Goal: Information Seeking & Learning: Learn about a topic

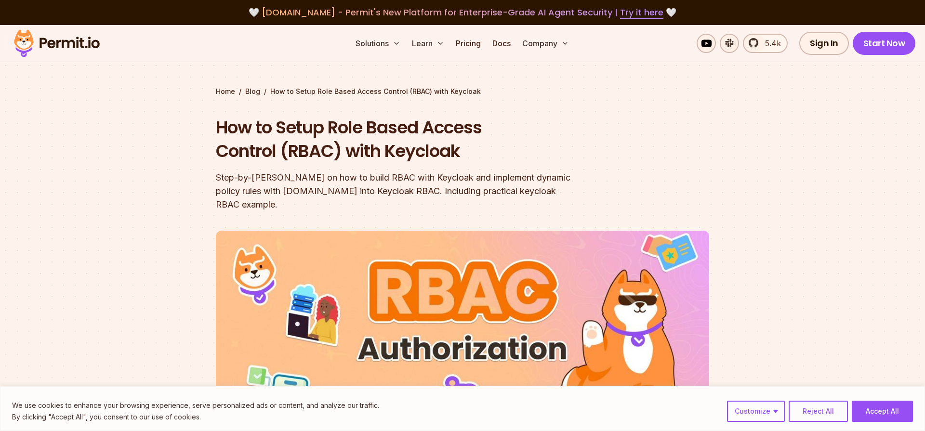
scroll to position [485, 0]
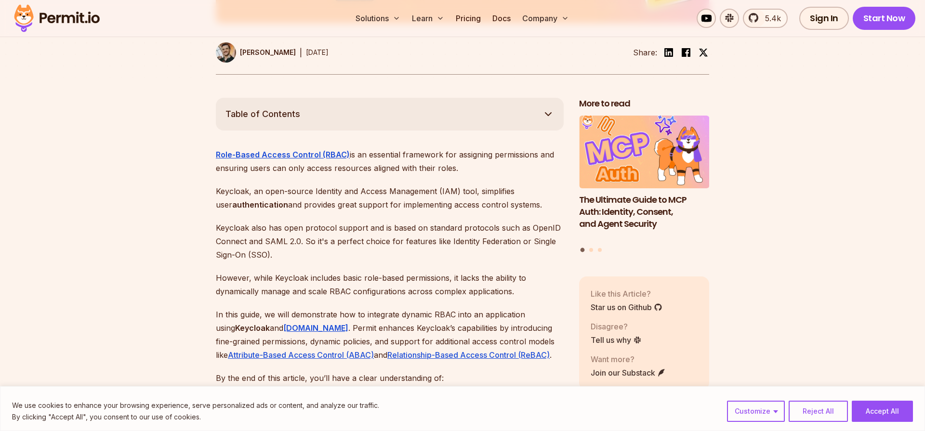
drag, startPoint x: 359, startPoint y: 143, endPoint x: 467, endPoint y: 159, distance: 108.6
click at [467, 159] on p "Role-Based Access Control (RBAC) is an essential framework for assigning permis…" at bounding box center [390, 161] width 348 height 27
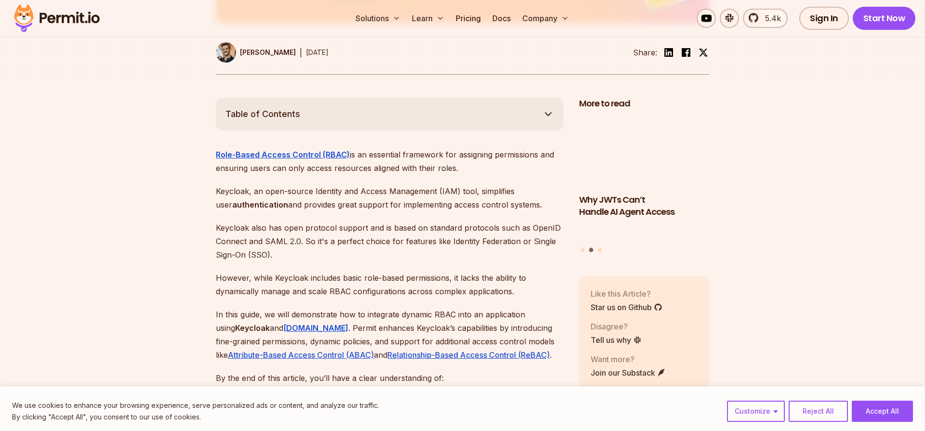
drag, startPoint x: 350, startPoint y: 143, endPoint x: 465, endPoint y: 151, distance: 115.9
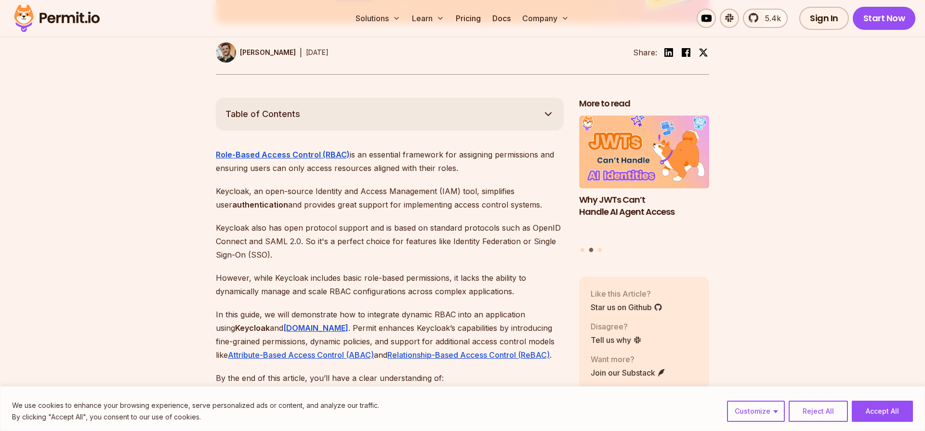
click at [465, 151] on p "Role-Based Access Control (RBAC) is an essential framework for assigning permis…" at bounding box center [390, 161] width 348 height 27
drag, startPoint x: 457, startPoint y: 153, endPoint x: 386, endPoint y: 212, distance: 92.4
click at [386, 221] on p "Keycloak also has open protocol support and is based on standard protocols such…" at bounding box center [390, 241] width 348 height 40
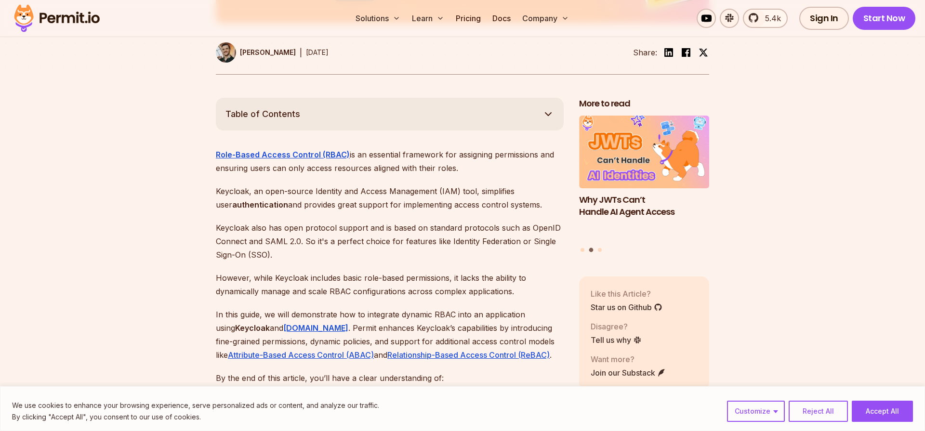
drag, startPoint x: 268, startPoint y: 178, endPoint x: 436, endPoint y: 200, distance: 169.2
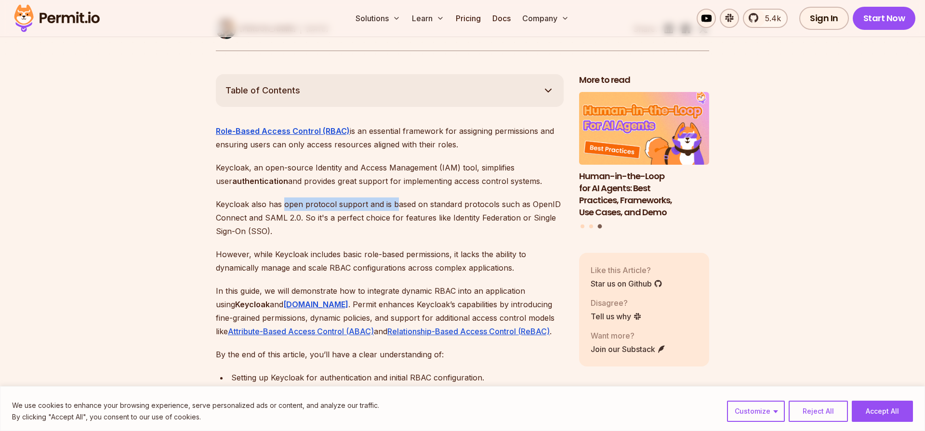
drag, startPoint x: 334, startPoint y: 193, endPoint x: 396, endPoint y: 195, distance: 61.7
click at [396, 198] on p "Keycloak also has open protocol support and is based on standard protocols such…" at bounding box center [390, 218] width 348 height 40
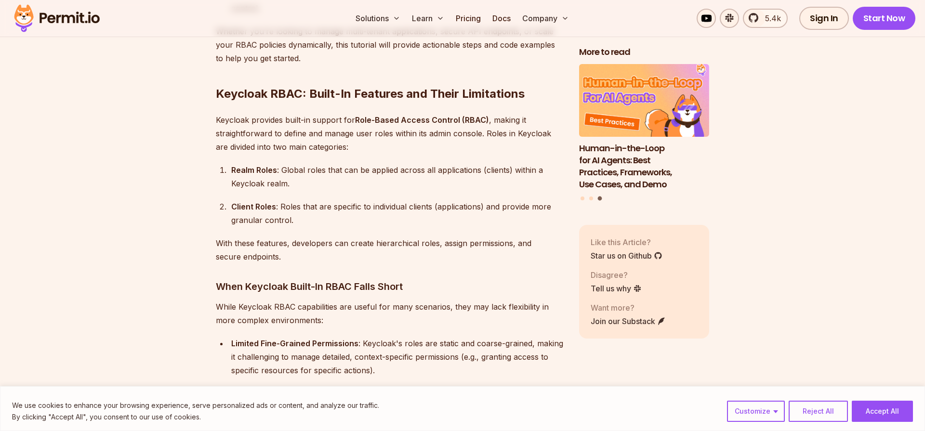
scroll to position [1044, 0]
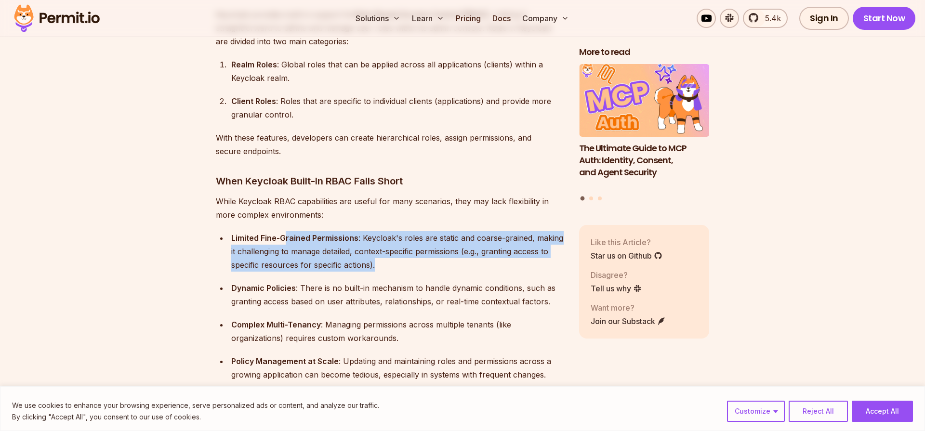
drag, startPoint x: 284, startPoint y: 221, endPoint x: 383, endPoint y: 253, distance: 103.5
click at [383, 253] on div "Limited Fine-Grained Permissions : Keycloak's roles are static and coarse-grain…" at bounding box center [397, 251] width 332 height 40
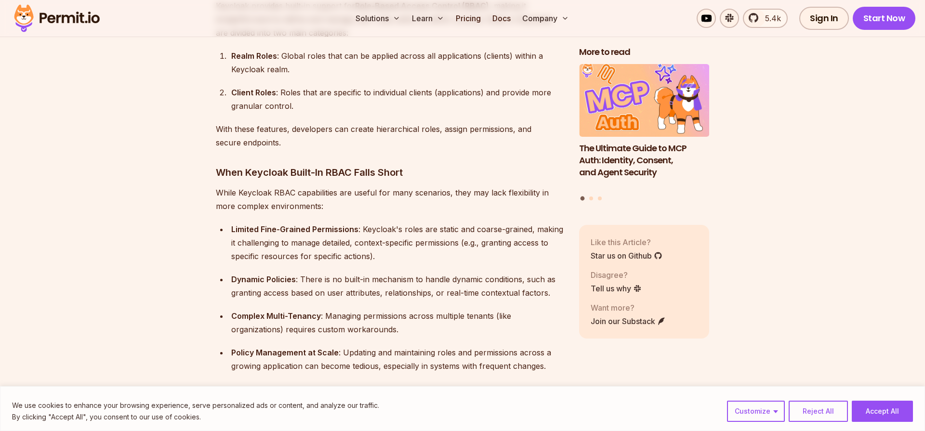
click at [383, 253] on ul "Limited Fine-Grained Permissions : Keycloak's roles are static and coarse-grain…" at bounding box center [390, 298] width 348 height 150
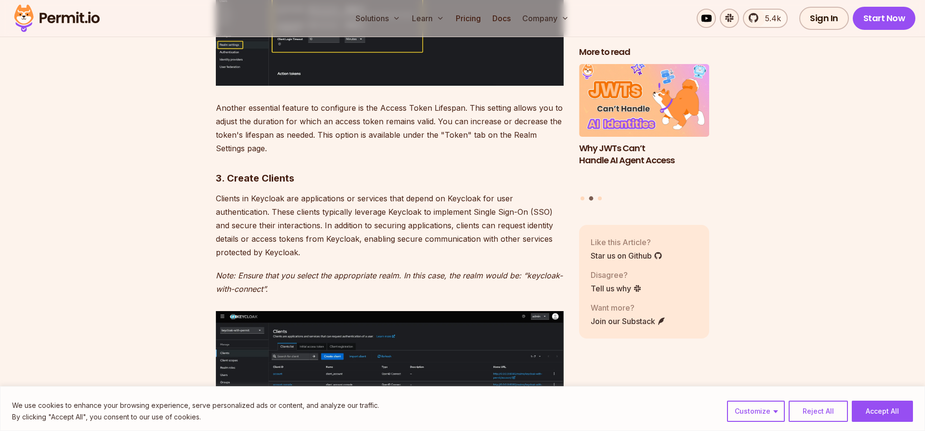
scroll to position [3674, 0]
